Goal: Register for event/course

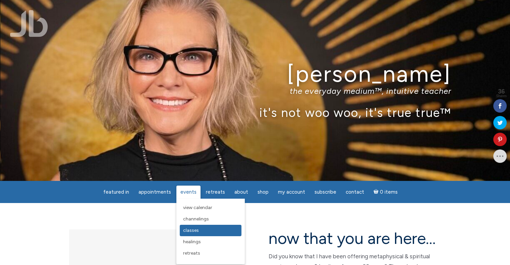
click at [193, 232] on span "Classes" at bounding box center [191, 231] width 16 height 6
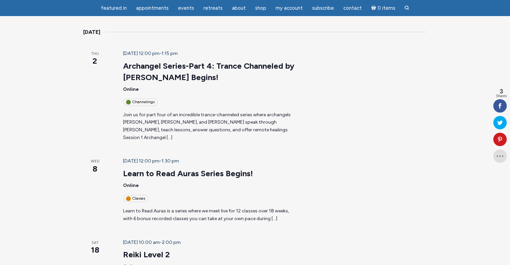
scroll to position [107, 0]
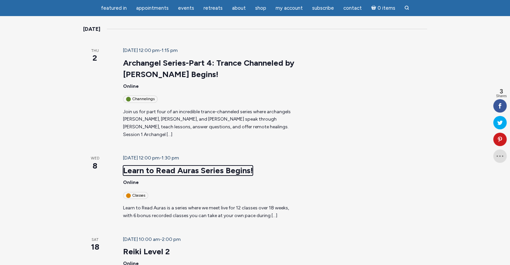
click at [167, 166] on link "Learn to Read Auras Series Begins!" at bounding box center [188, 171] width 130 height 10
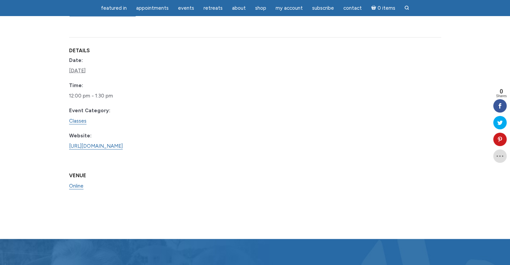
scroll to position [523, 0]
click at [109, 150] on link "https://www.learnitlive.com/Class/Learn-to-Read-Auras/26778" at bounding box center [96, 146] width 54 height 6
